Goal: Transaction & Acquisition: Book appointment/travel/reservation

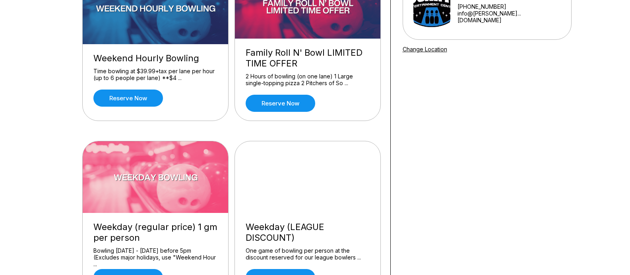
scroll to position [159, 0]
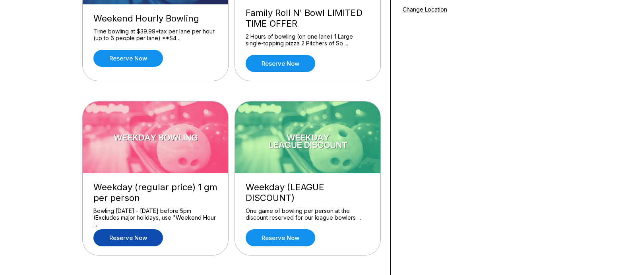
click at [132, 240] on link "Reserve now" at bounding box center [128, 237] width 70 height 17
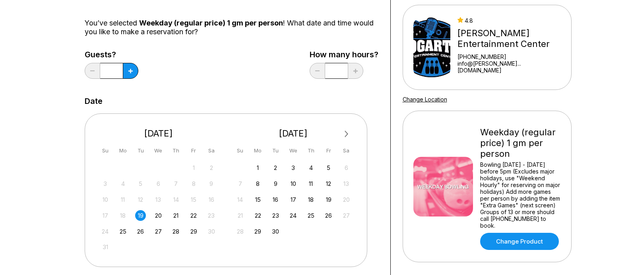
scroll to position [79, 0]
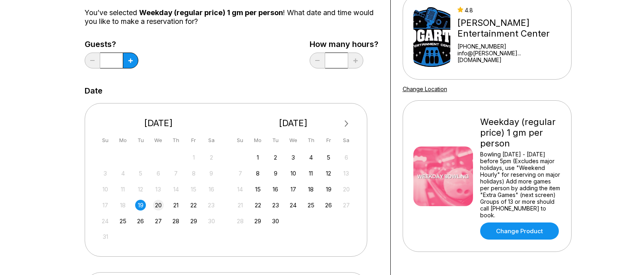
click at [157, 205] on div "20" at bounding box center [158, 205] width 11 height 11
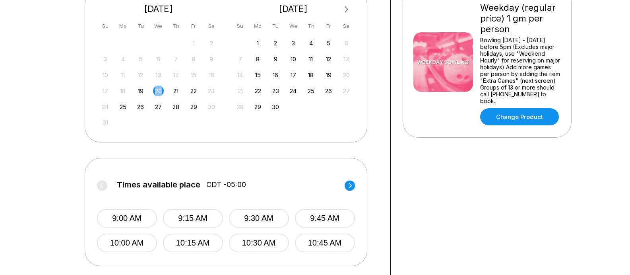
scroll to position [199, 0]
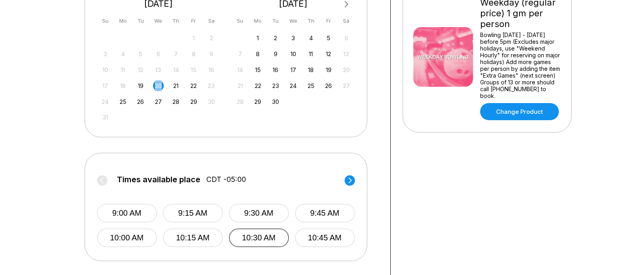
click at [260, 240] on button "10:30 AM" at bounding box center [259, 237] width 60 height 19
click at [327, 238] on button "10:45 AM" at bounding box center [325, 237] width 60 height 19
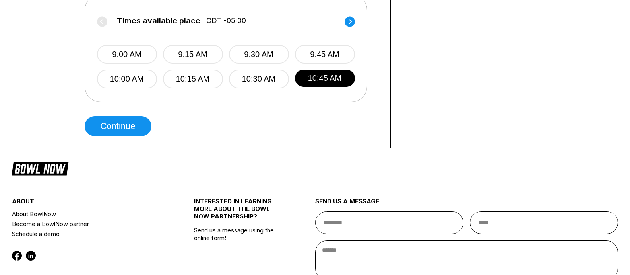
scroll to position [397, 0]
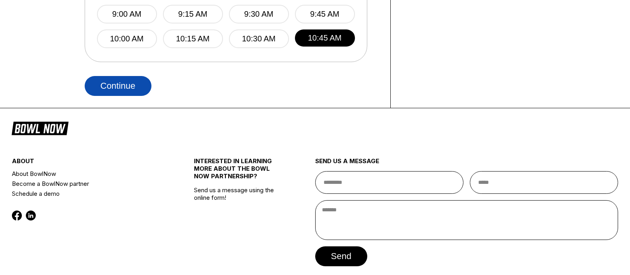
click at [114, 86] on button "Continue" at bounding box center [118, 86] width 67 height 20
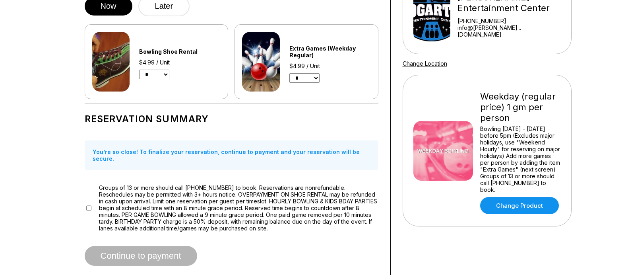
scroll to position [119, 0]
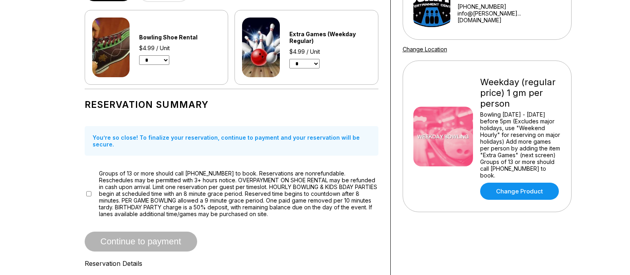
click at [246, 237] on div "Continue to payment" at bounding box center [232, 241] width 294 height 20
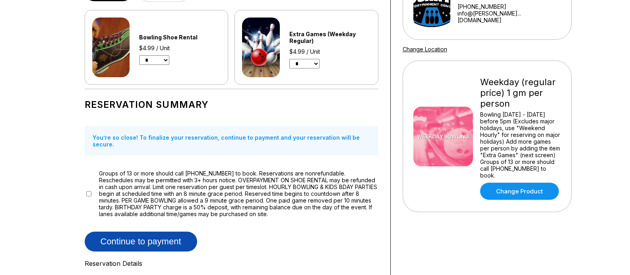
click at [127, 238] on button "Continue to payment" at bounding box center [141, 241] width 112 height 20
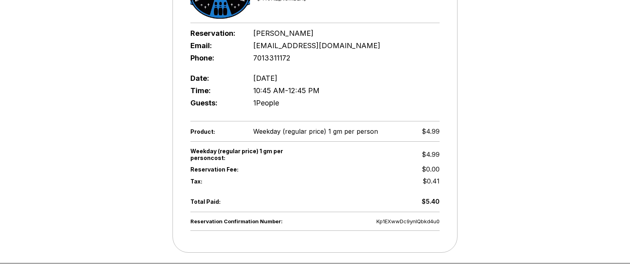
scroll to position [199, 0]
